Goal: Information Seeking & Learning: Learn about a topic

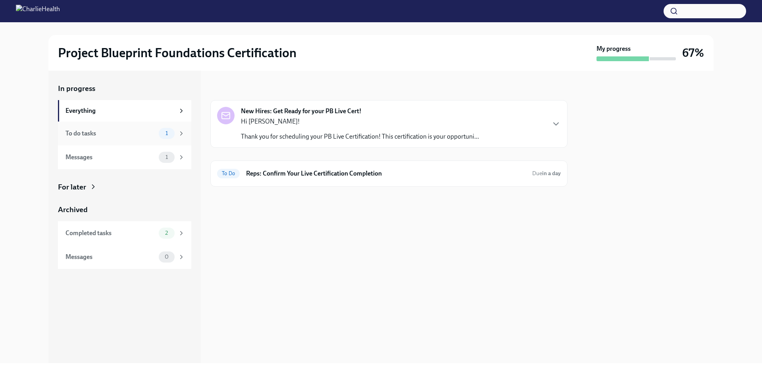
click at [163, 131] on span "1" at bounding box center [167, 133] width 12 height 6
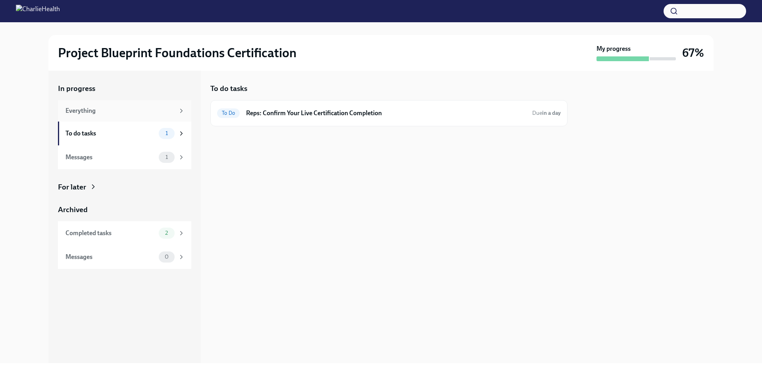
click at [169, 115] on div "Everything" at bounding box center [124, 110] width 133 height 21
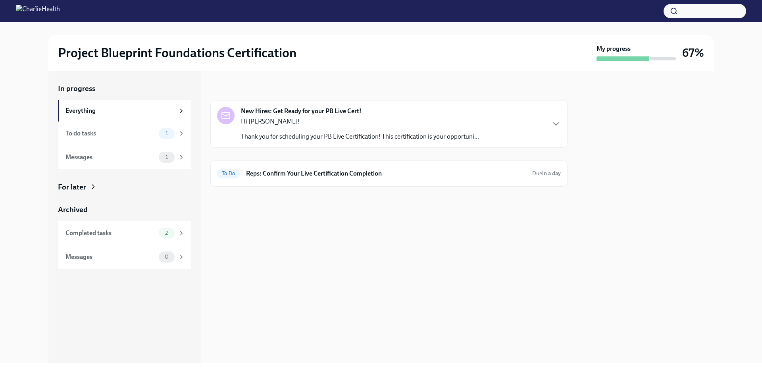
click at [486, 134] on div "New Hires: Get Ready for your PB Live Cert! Hi Kasey! Thank you for scheduling …" at bounding box center [389, 124] width 344 height 34
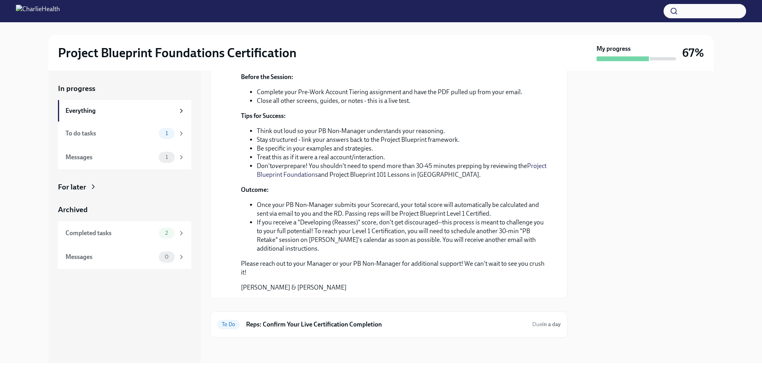
scroll to position [207, 0]
click at [528, 178] on link "Project Blueprint Foundations" at bounding box center [402, 170] width 290 height 16
click at [370, 179] on li "Don't over prepare! You shouldn't need to spend more than 30-45 minutes preppin…" at bounding box center [402, 169] width 291 height 17
click at [378, 179] on li "Don't over prepare! You shouldn't need to spend more than 30-45 minutes preppin…" at bounding box center [402, 169] width 291 height 17
drag, startPoint x: 386, startPoint y: 232, endPoint x: 332, endPoint y: 232, distance: 54.7
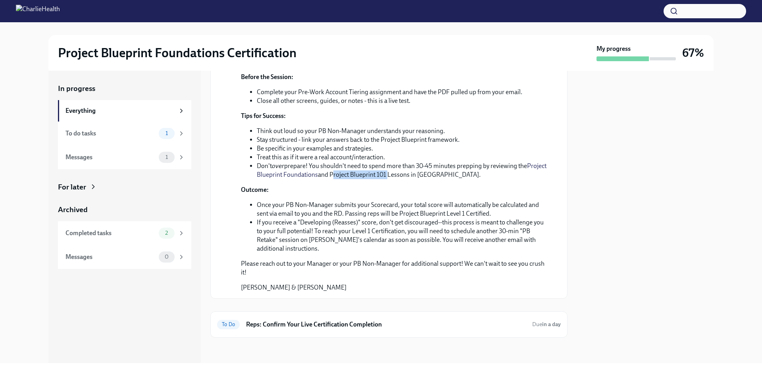
click at [332, 179] on li "Don't over prepare! You shouldn't need to spend more than 30-45 minutes preppin…" at bounding box center [402, 169] width 291 height 17
copy li "Project Blueprint 101"
